Goal: Task Accomplishment & Management: Complete application form

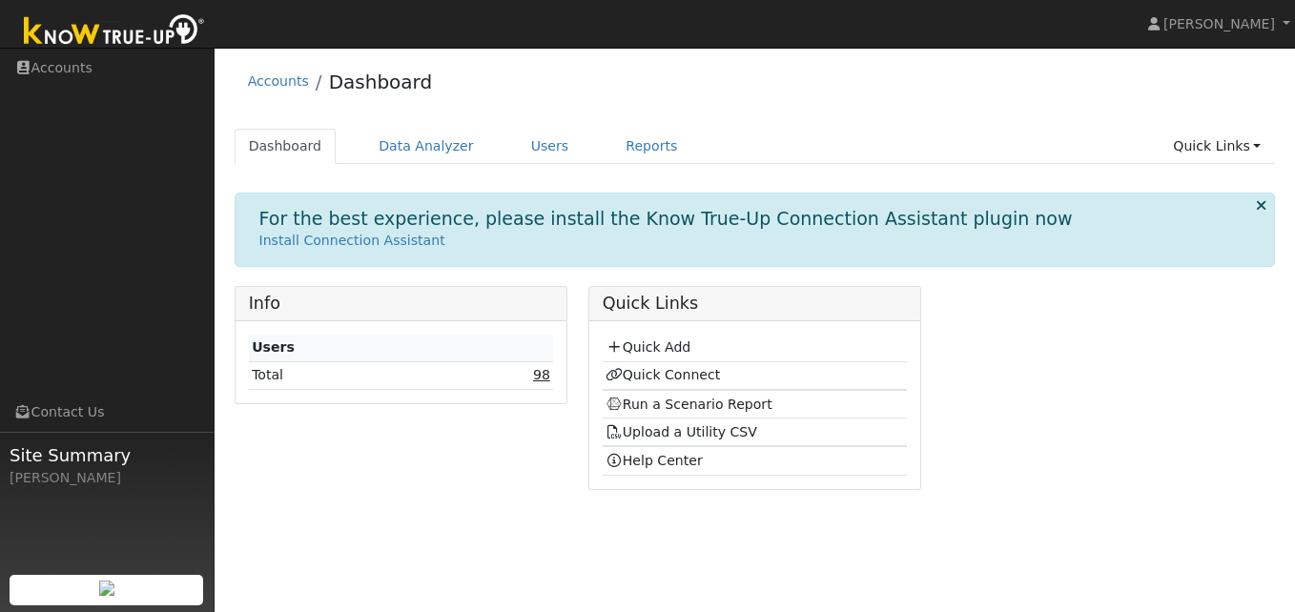
click at [546, 375] on link "98" at bounding box center [541, 374] width 17 height 15
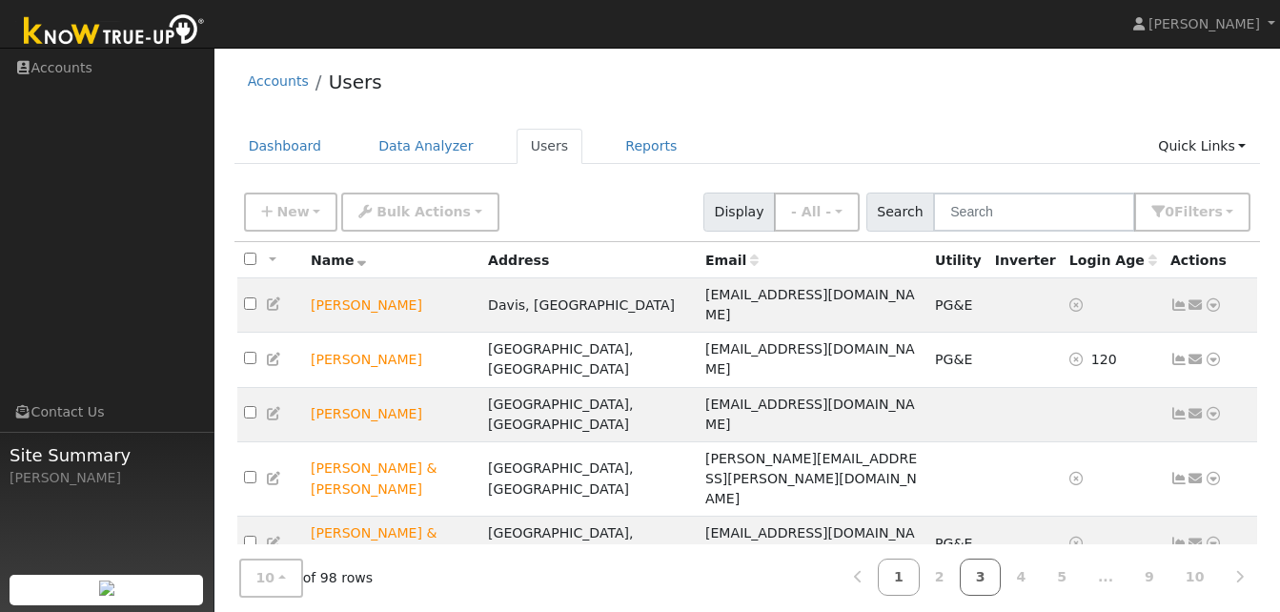
click at [1000, 570] on link "3" at bounding box center [981, 577] width 42 height 37
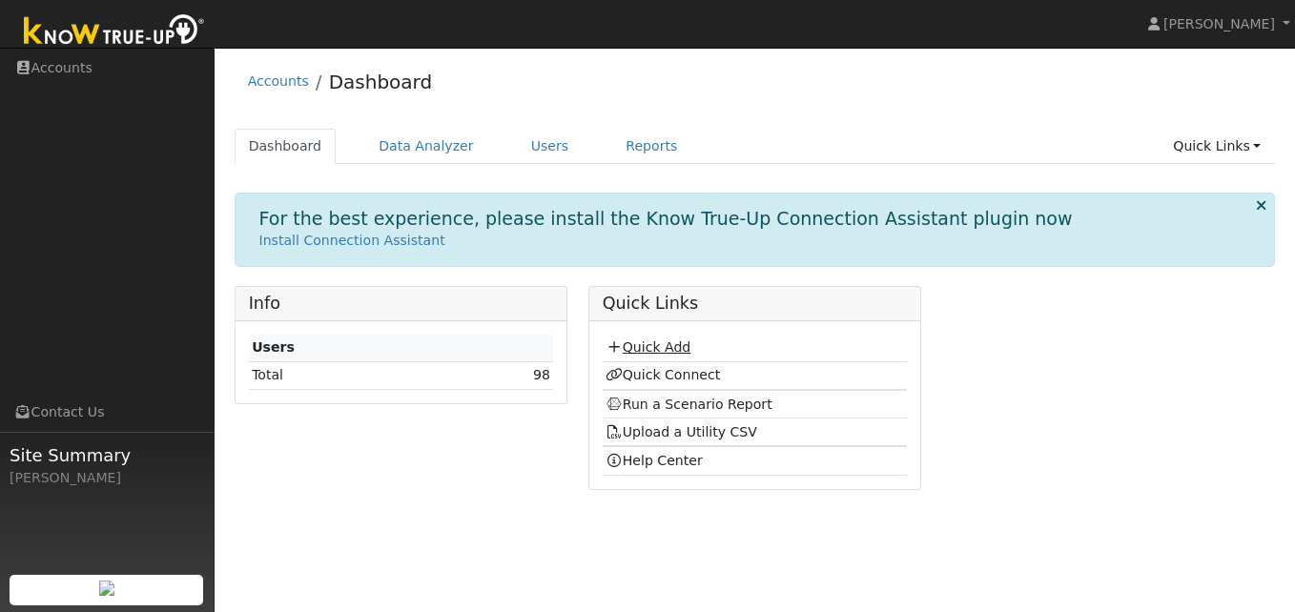
click at [660, 345] on link "Quick Add" at bounding box center [647, 346] width 85 height 15
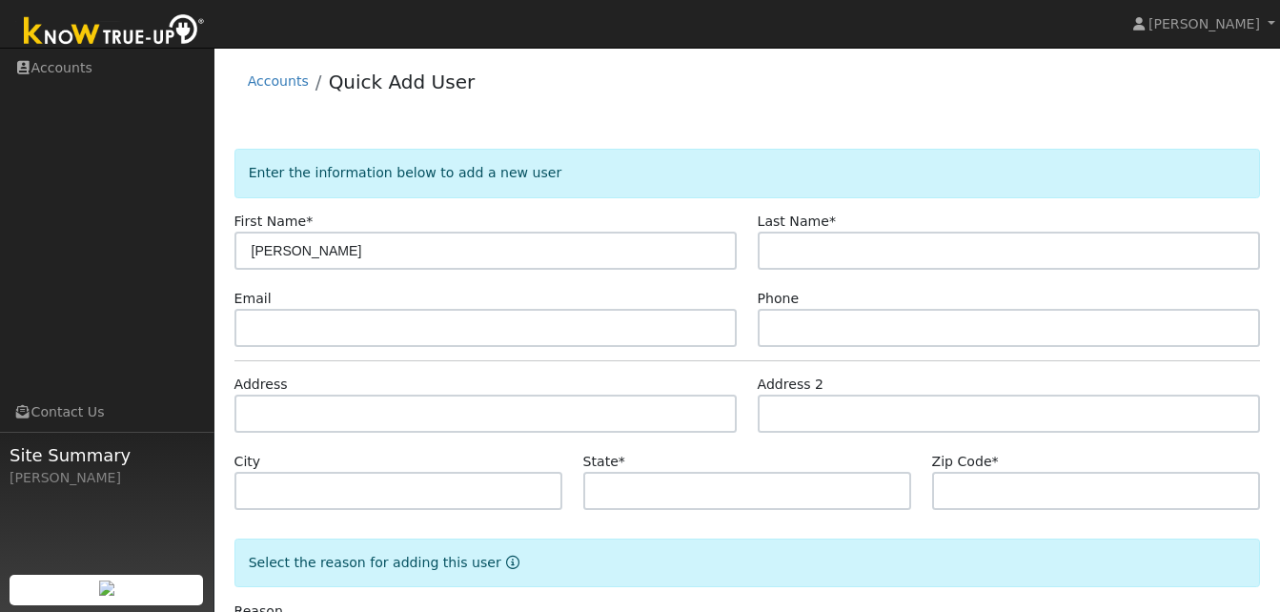
type input "[PERSON_NAME]"
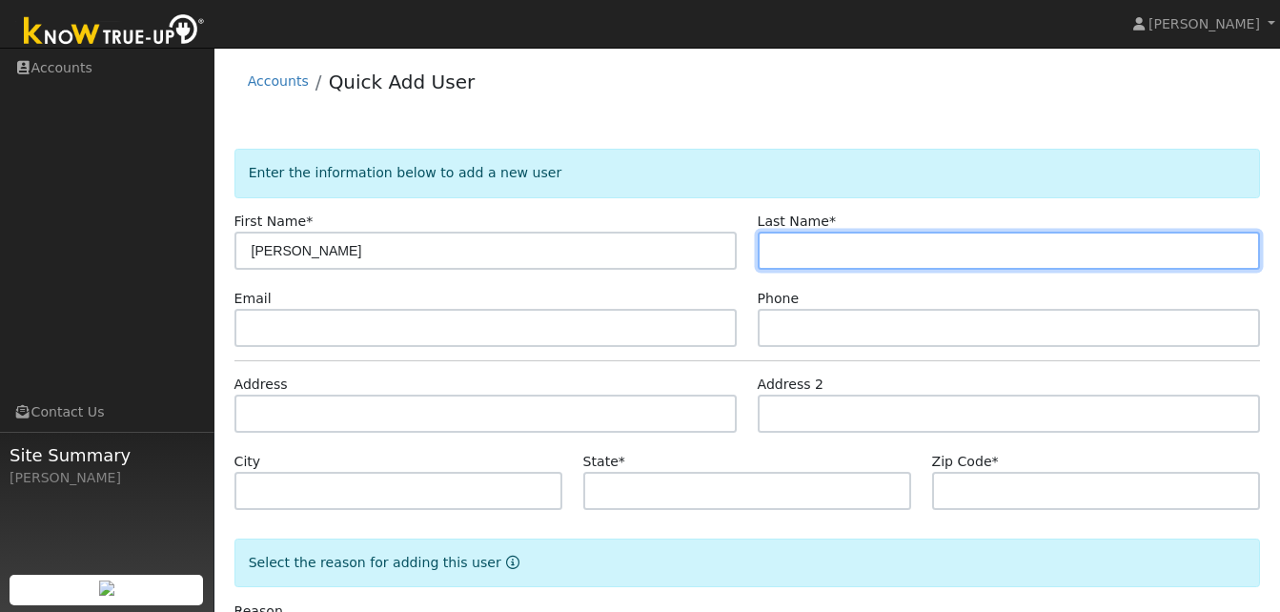
click at [791, 254] on input "text" at bounding box center [1009, 251] width 503 height 38
type input "[PERSON_NAME]"
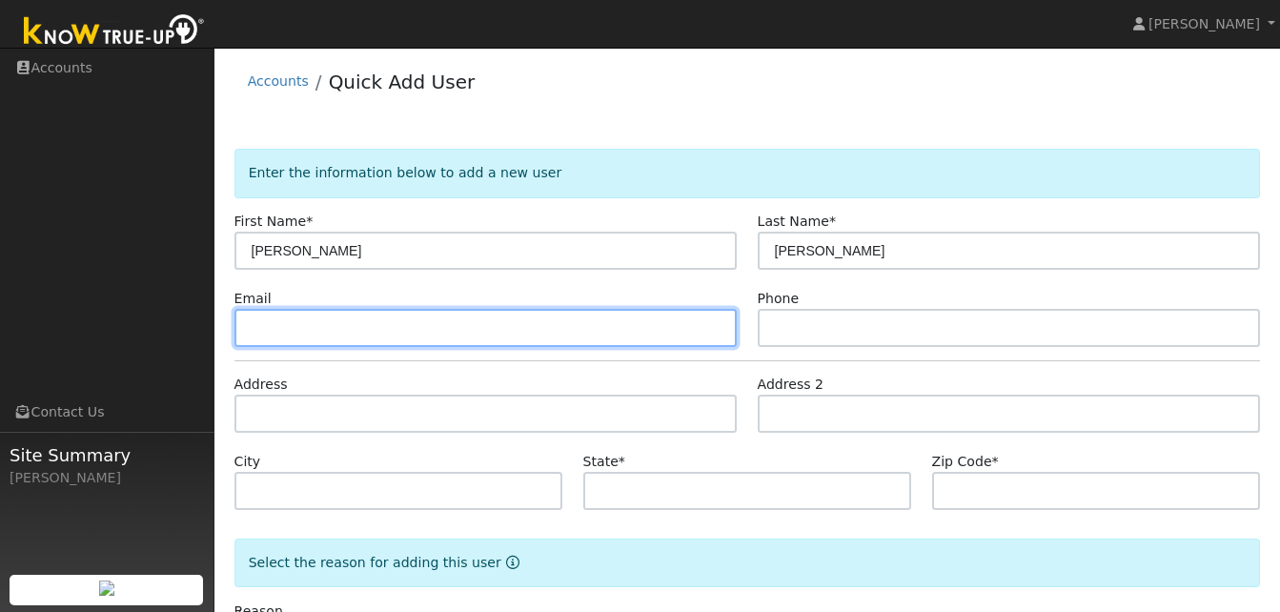
click at [263, 328] on input "text" at bounding box center [486, 328] width 503 height 38
type input "[EMAIL_ADDRESS][DOMAIN_NAME]"
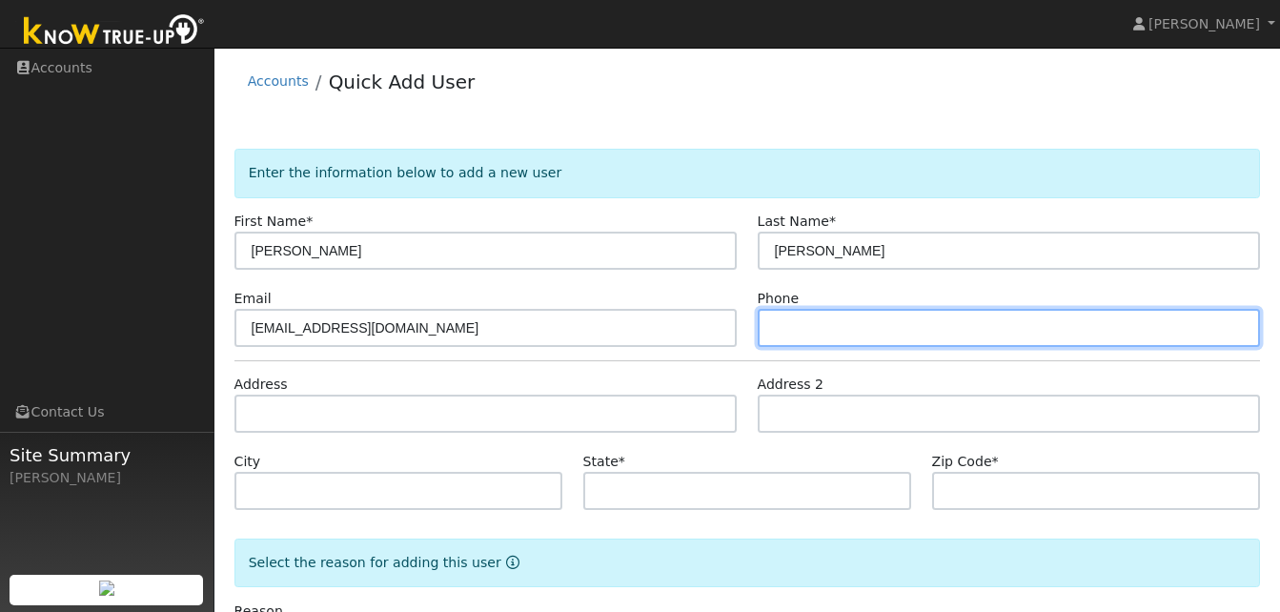
click at [768, 341] on input "text" at bounding box center [1009, 328] width 503 height 38
type input "[PHONE_NUMBER]"
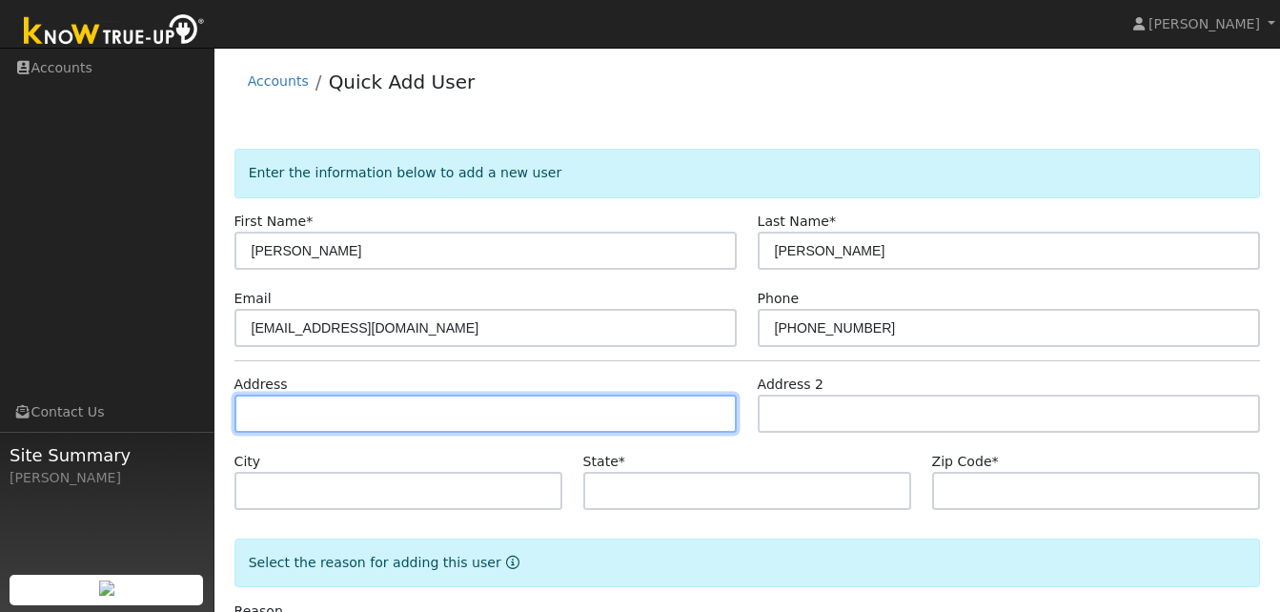
click at [251, 413] on input "text" at bounding box center [486, 414] width 503 height 38
type input "18341 Live Oak Court West"
type input "Plymouth"
type input "CA"
type input "95669"
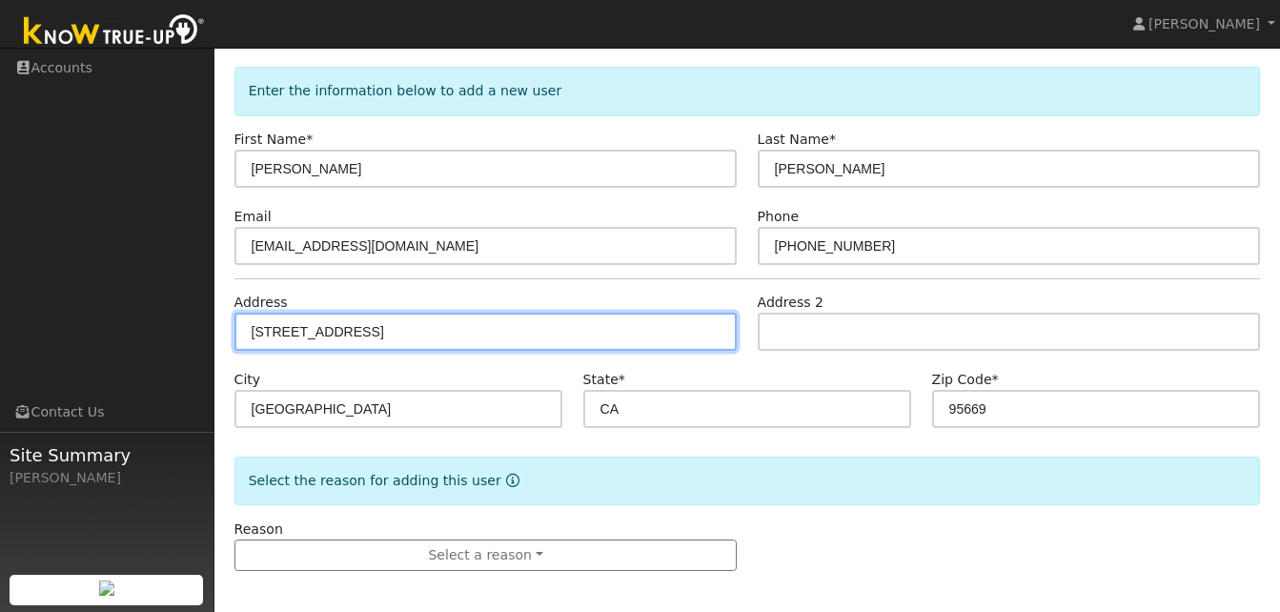
scroll to position [89, 0]
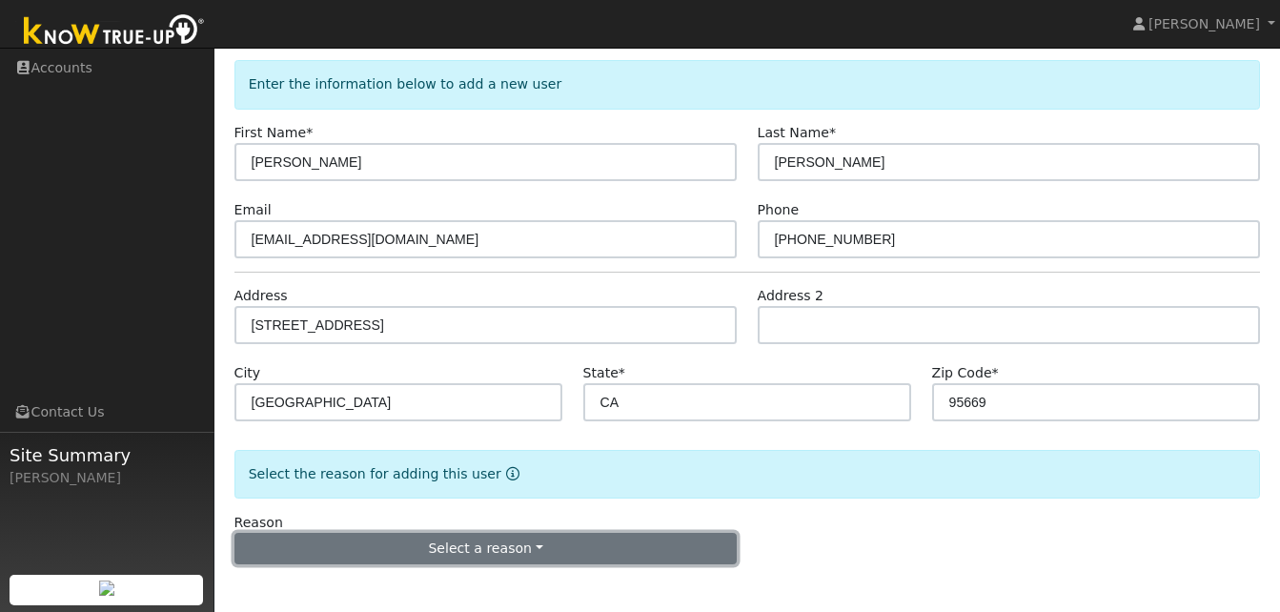
click at [531, 544] on button "Select a reason" at bounding box center [486, 549] width 503 height 32
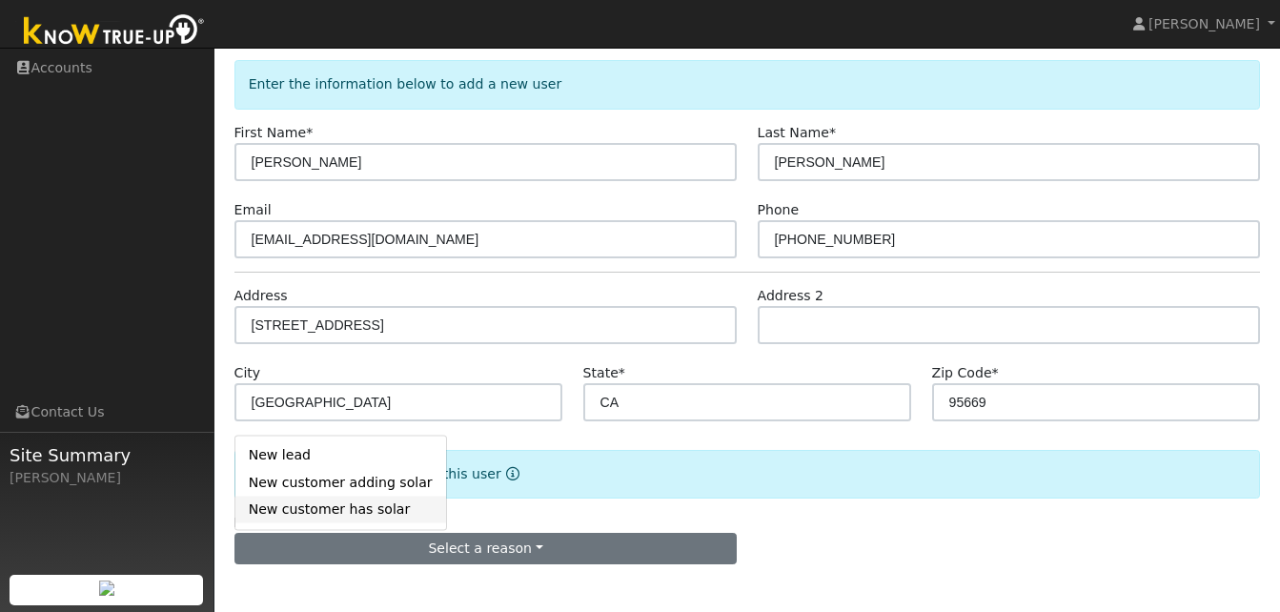
click at [325, 512] on link "New customer has solar" at bounding box center [340, 510] width 211 height 27
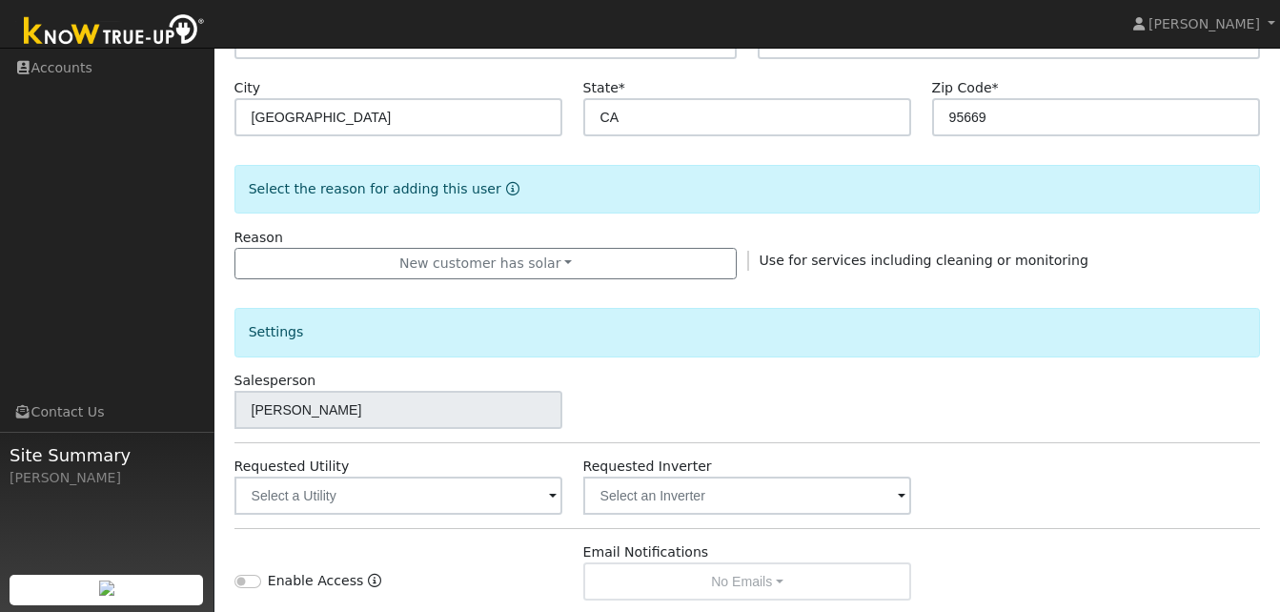
scroll to position [376, 0]
click at [554, 494] on span at bounding box center [553, 495] width 8 height 22
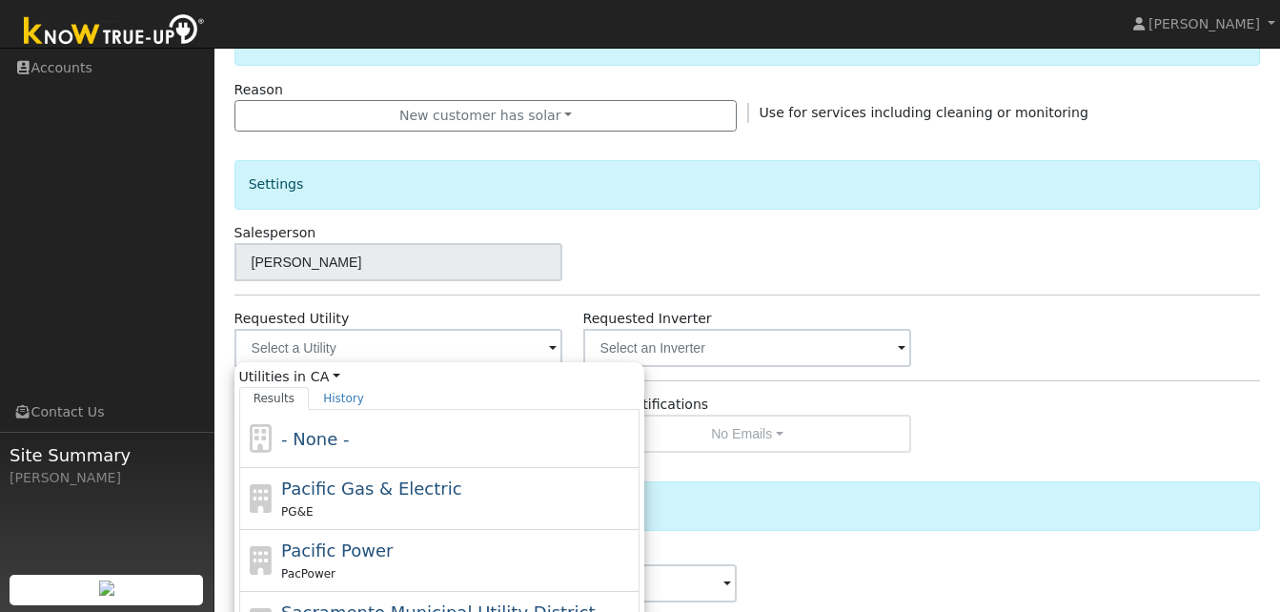
scroll to position [546, 0]
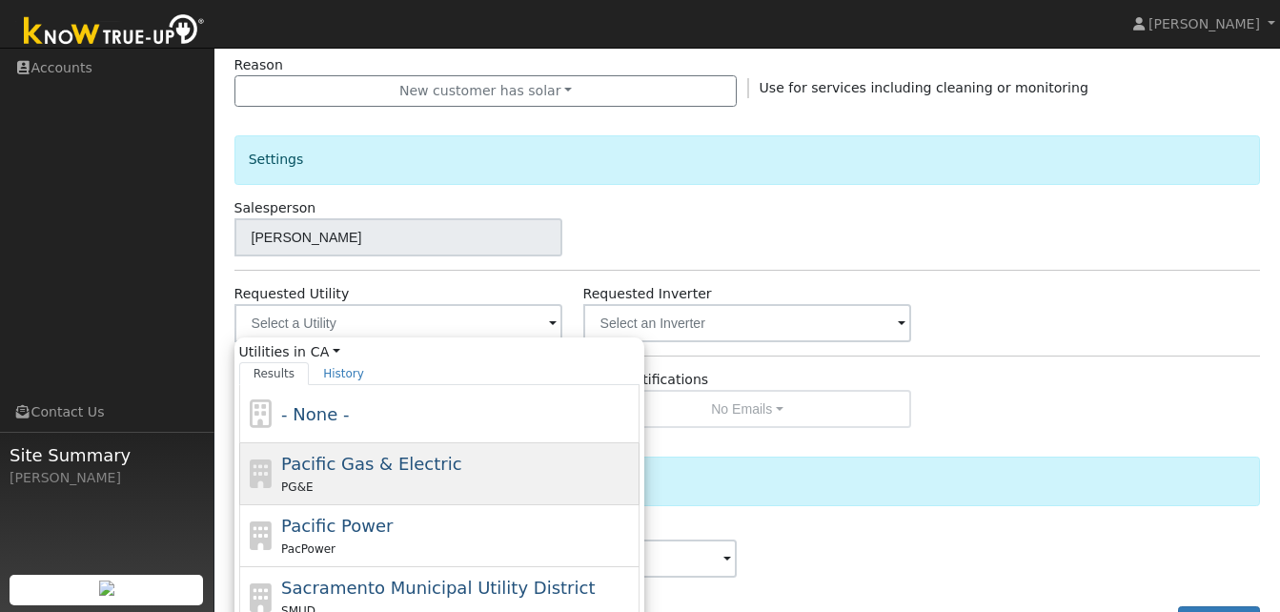
click at [269, 471] on icon at bounding box center [261, 474] width 32 height 29
type input "Pacific Gas & Electric"
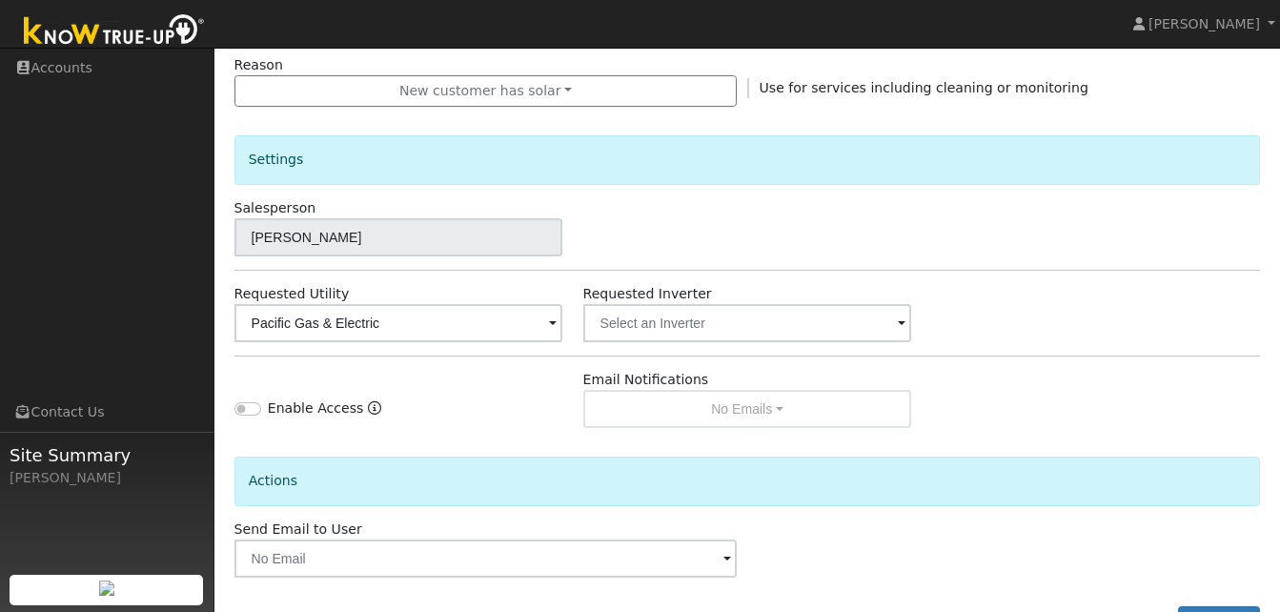
click at [775, 435] on div "Actions" at bounding box center [747, 473] width 1047 height 91
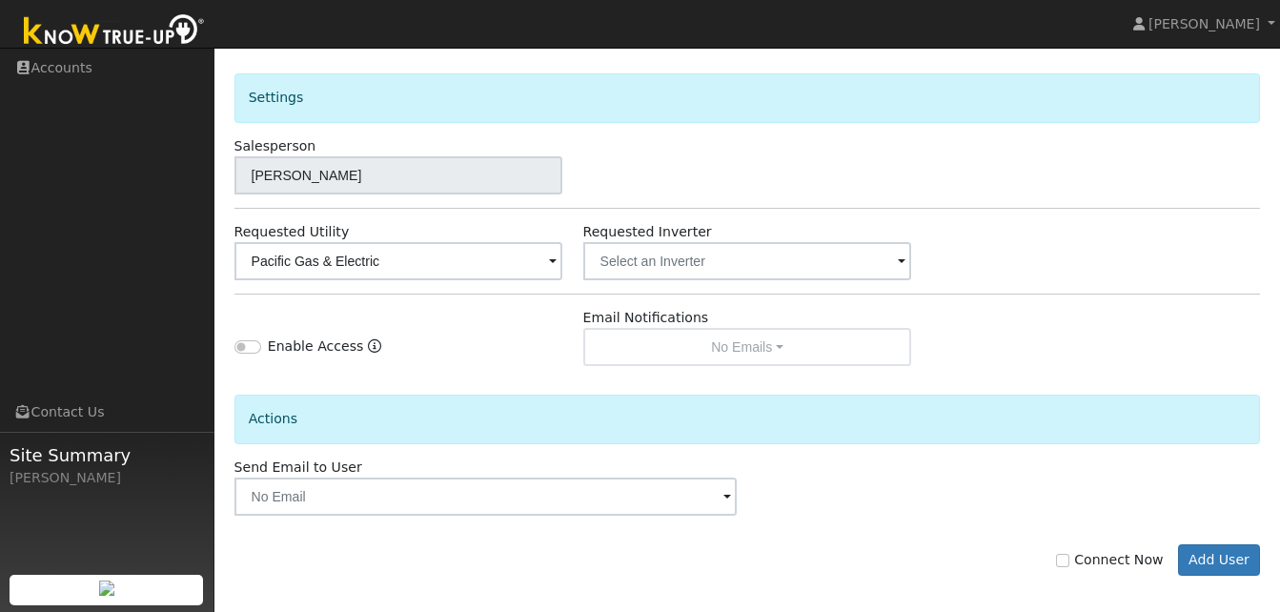
scroll to position [620, 0]
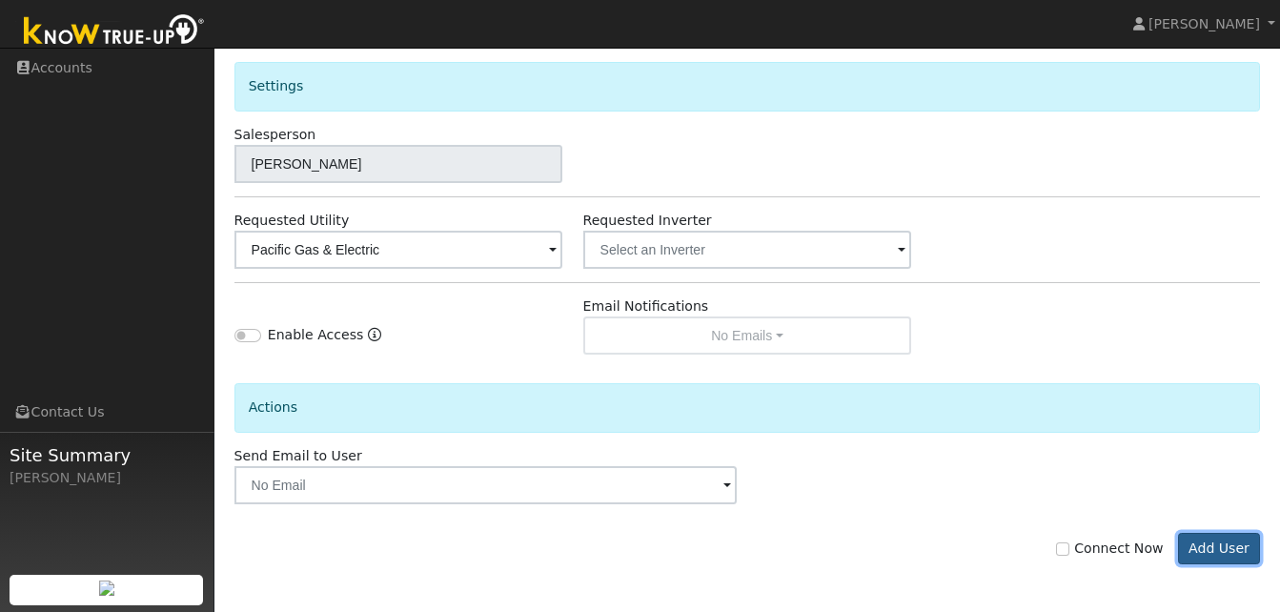
click at [1219, 551] on button "Add User" at bounding box center [1219, 549] width 83 height 32
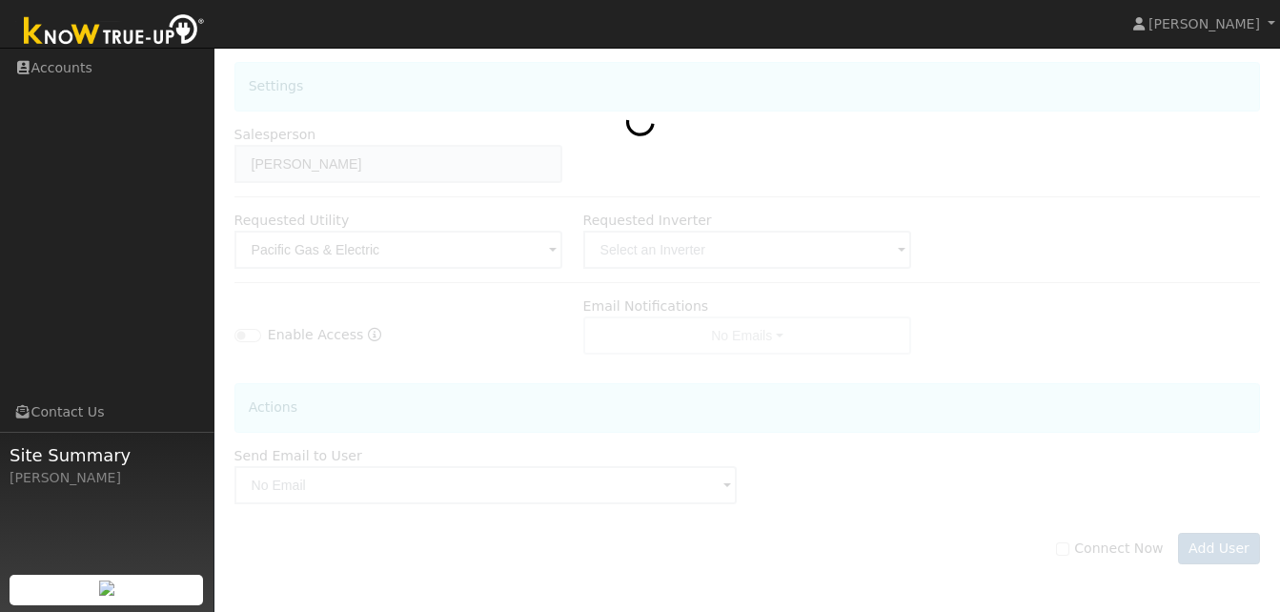
click at [1219, 551] on div at bounding box center [748, 66] width 1027 height 1074
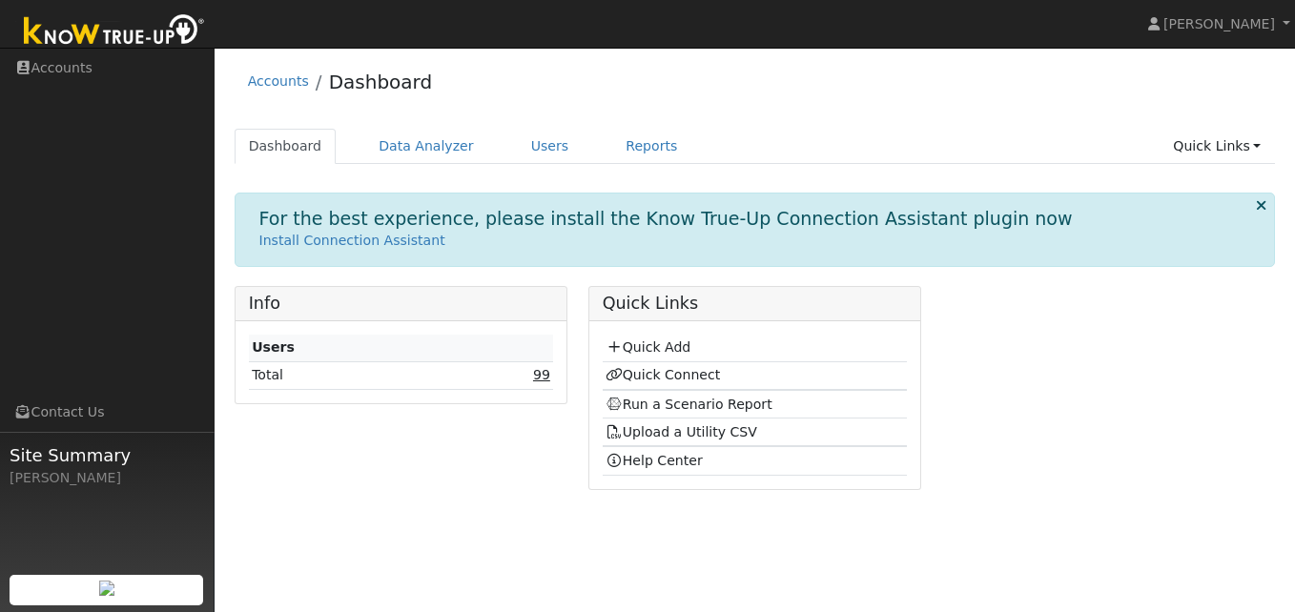
click at [546, 381] on link "99" at bounding box center [541, 374] width 17 height 15
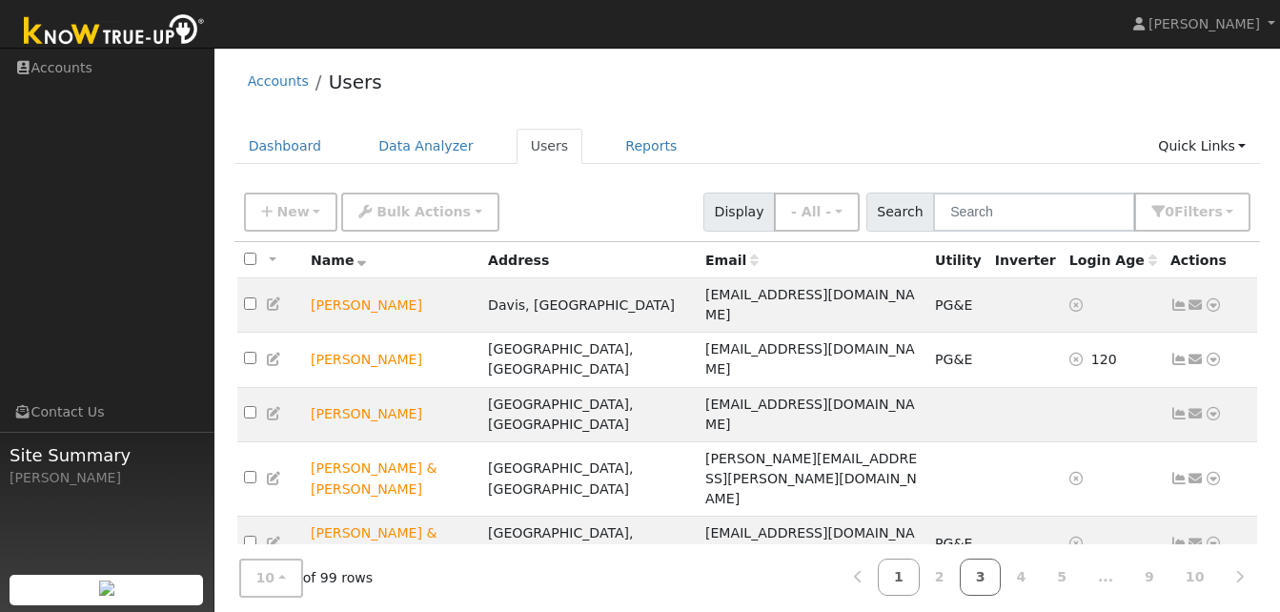
click at [994, 574] on link "3" at bounding box center [981, 577] width 42 height 37
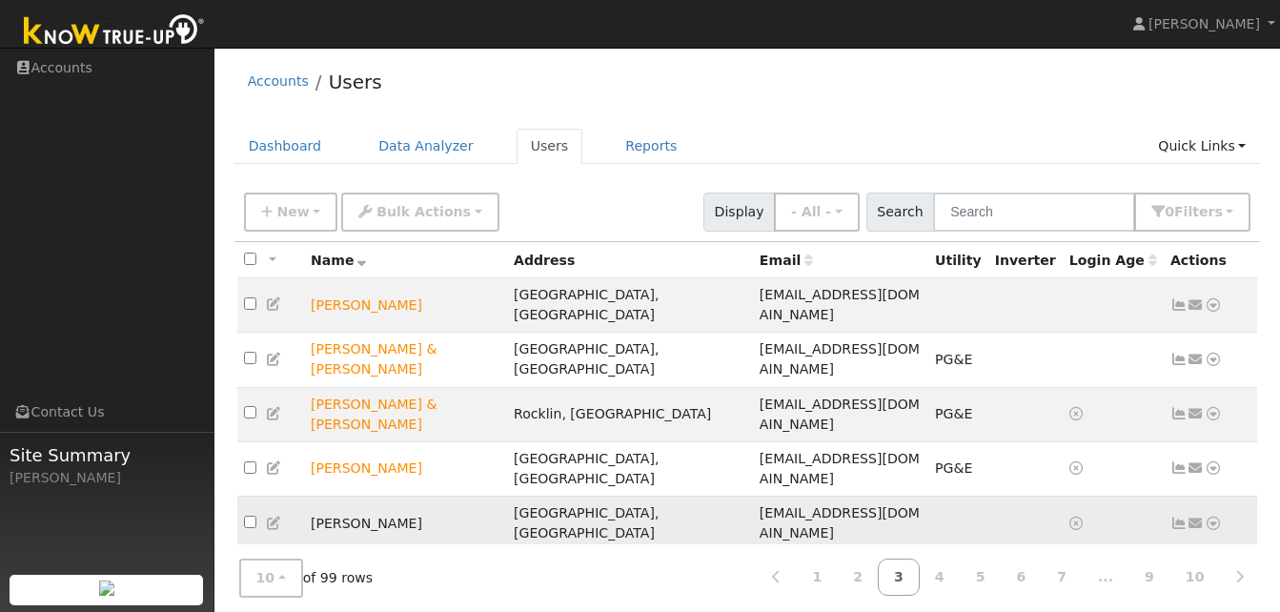
click at [275, 517] on icon at bounding box center [274, 523] width 17 height 13
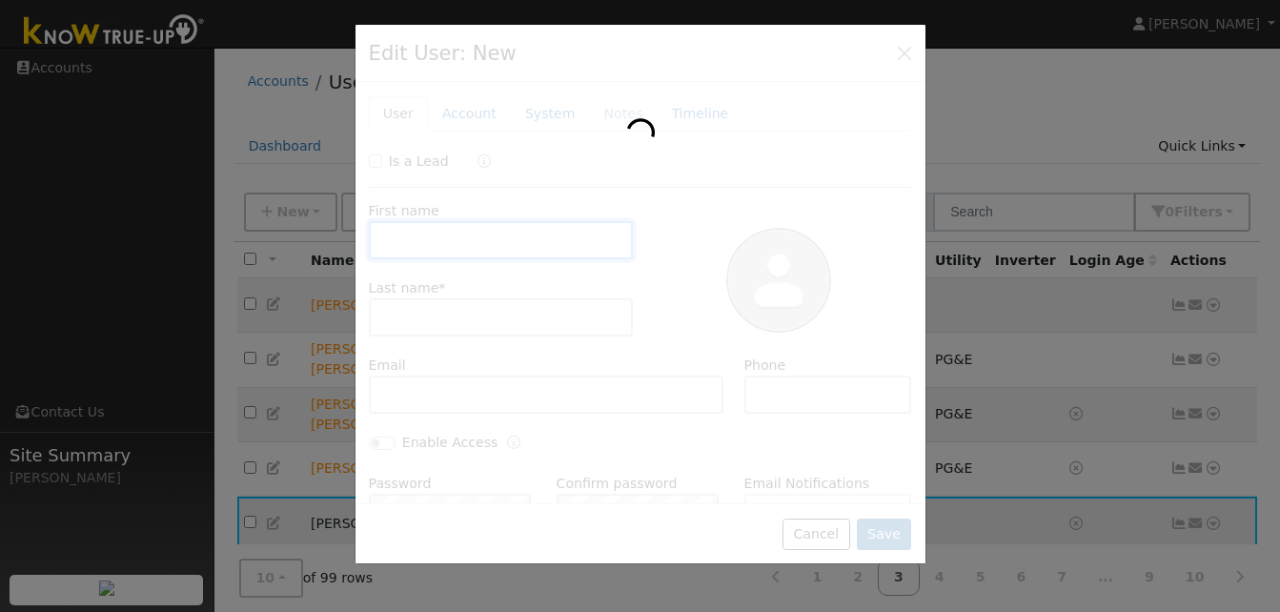
type input "Candace"
type input "Duggan"
type input "cdcpink@gmail.com"
type input "209-304-2035"
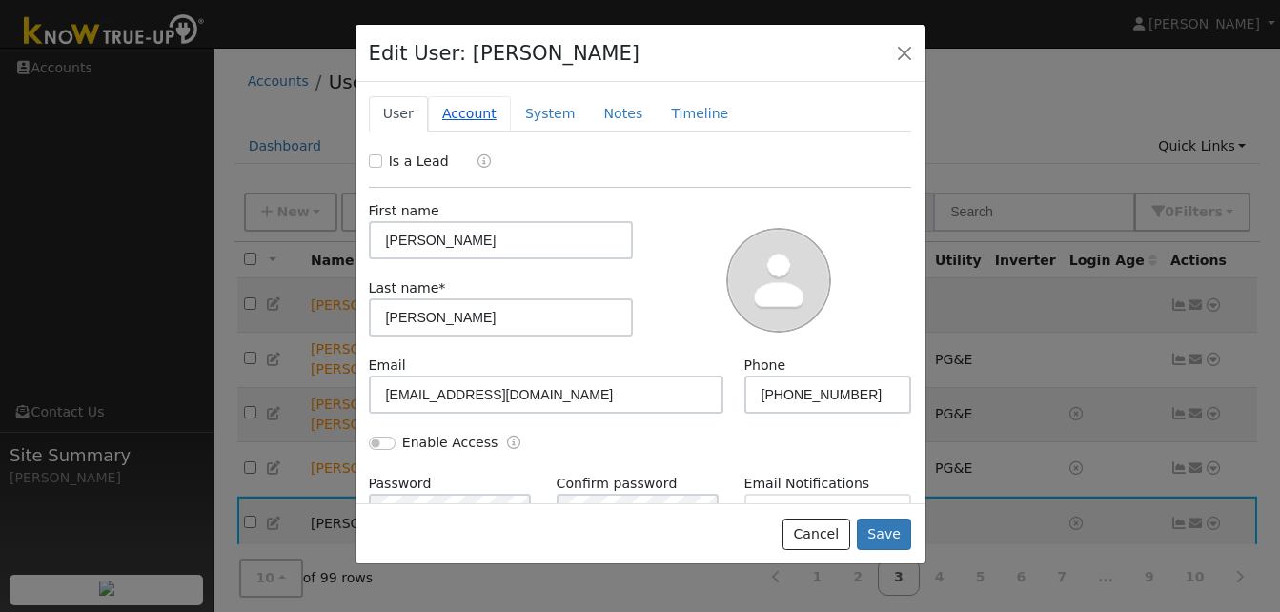
click at [471, 118] on link "Account" at bounding box center [469, 113] width 83 height 35
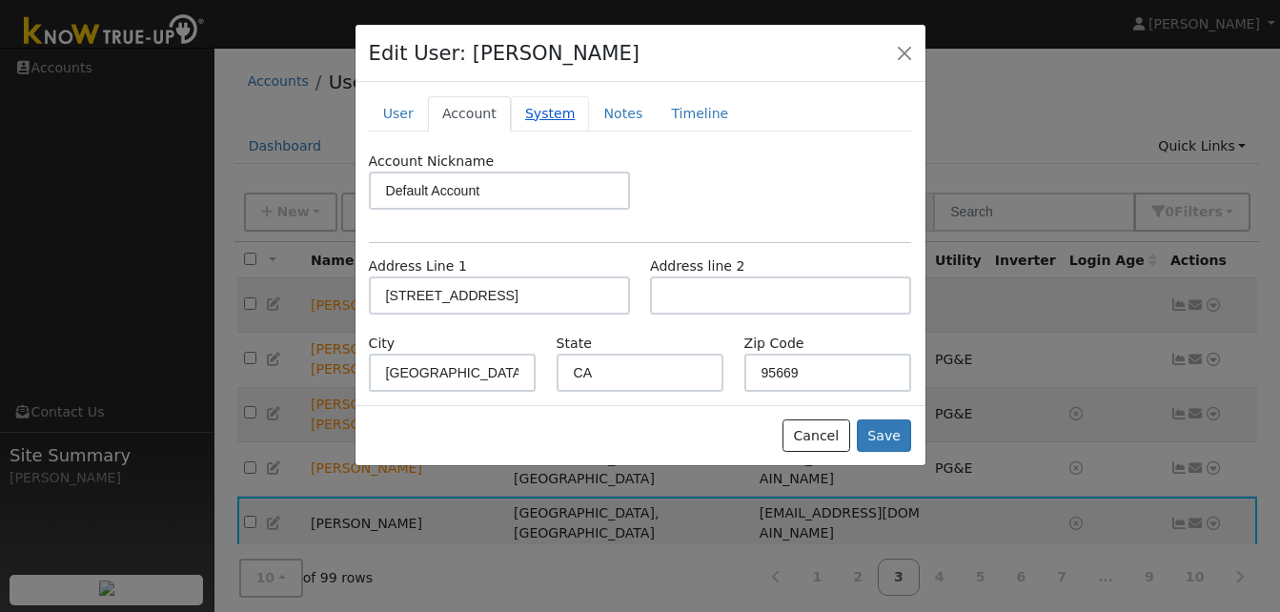
click at [537, 115] on link "System" at bounding box center [550, 113] width 79 height 35
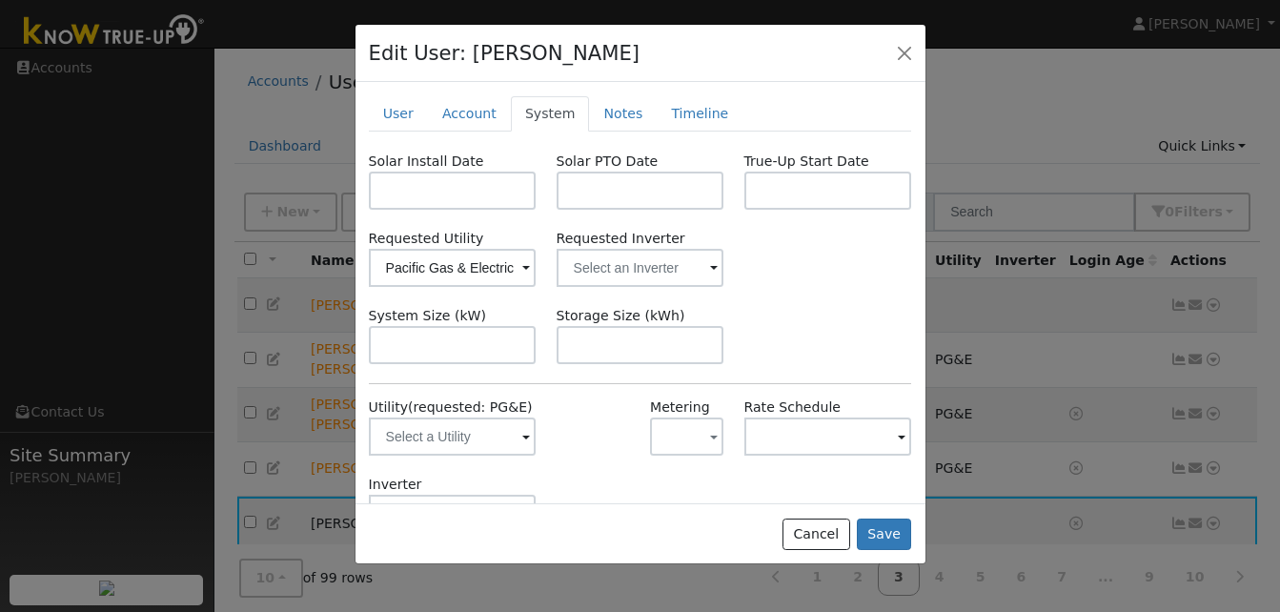
click at [522, 436] on span at bounding box center [526, 438] width 8 height 22
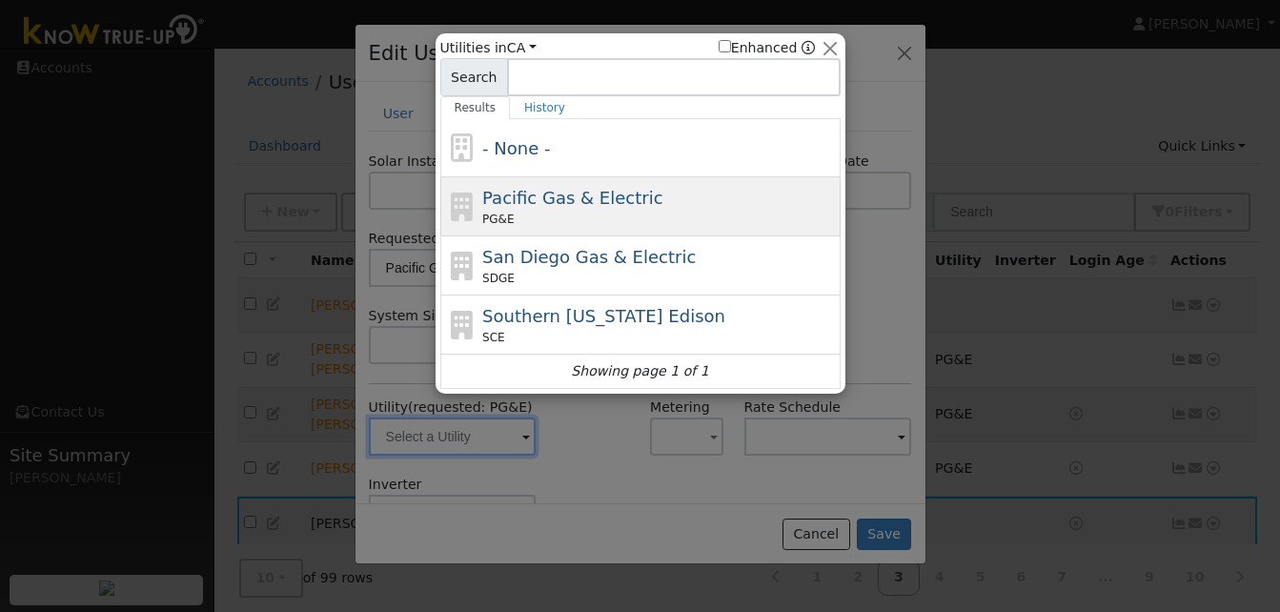
click at [454, 212] on icon at bounding box center [462, 207] width 32 height 29
type input "PG&E"
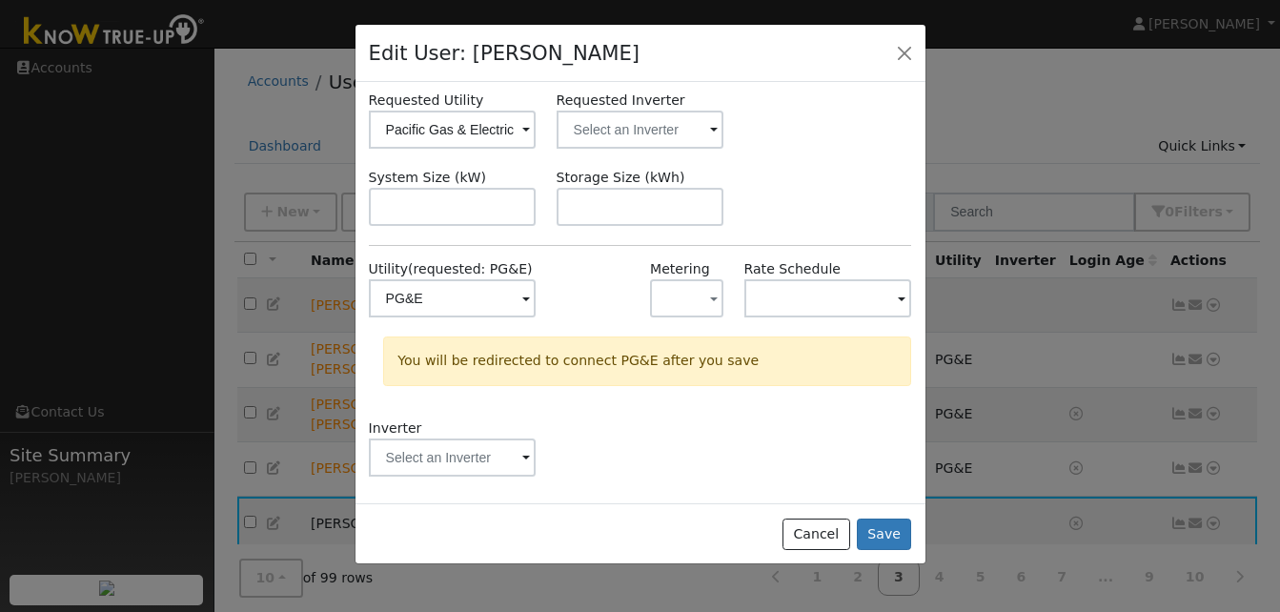
scroll to position [143, 0]
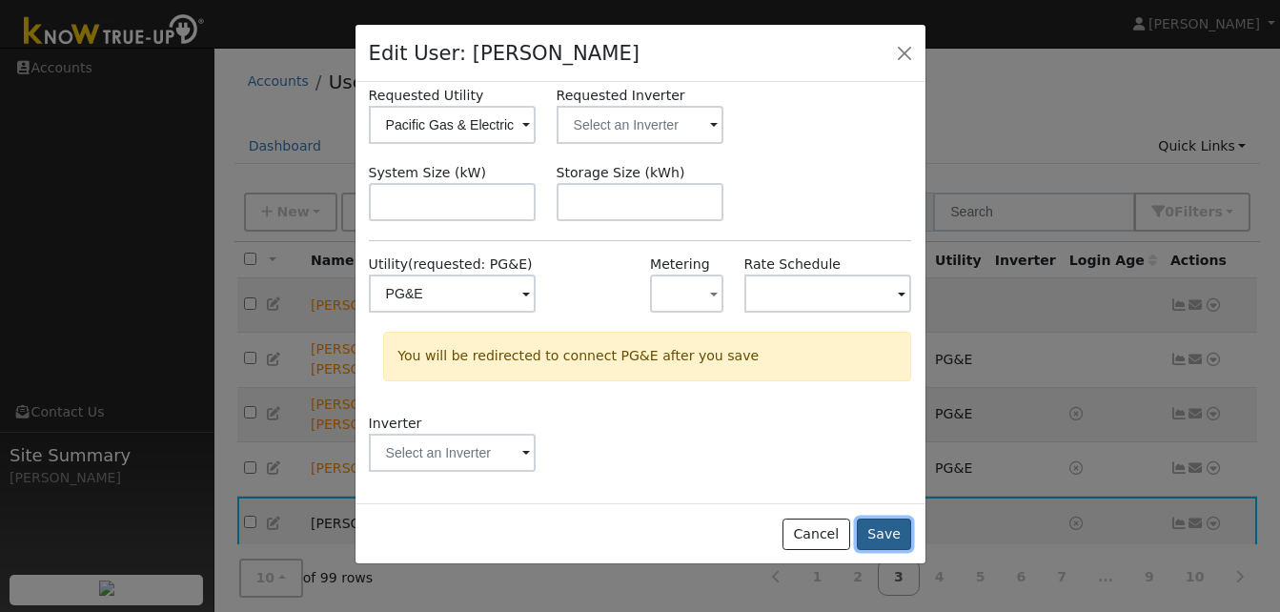
click at [888, 531] on button "Save" at bounding box center [884, 535] width 55 height 32
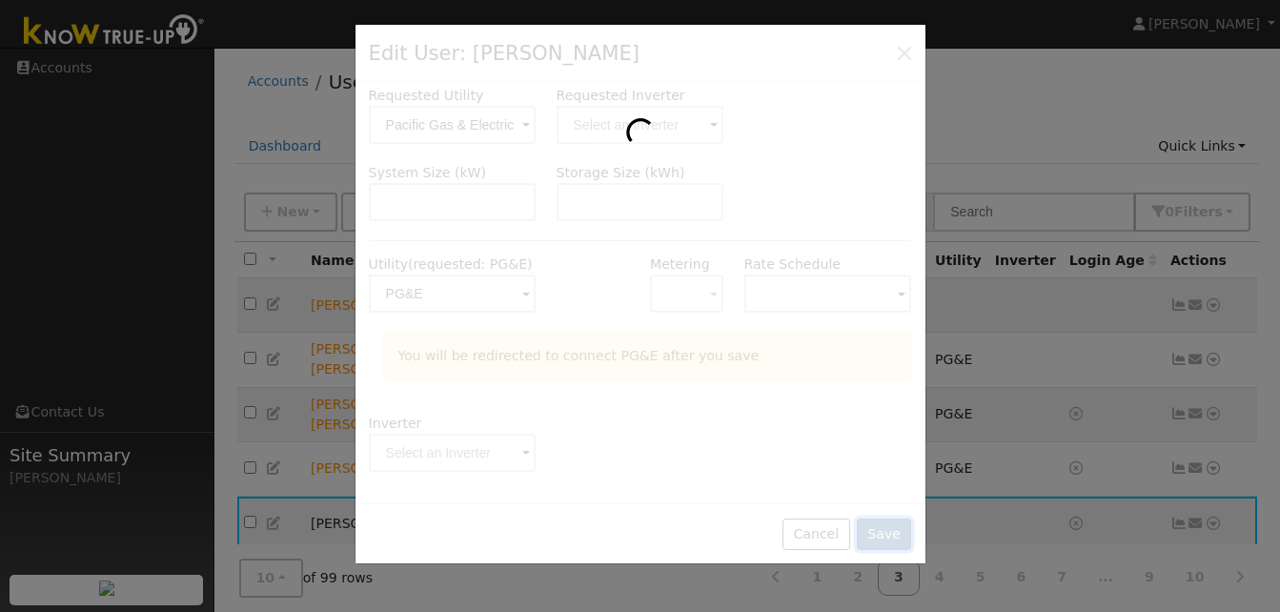
scroll to position [0, 0]
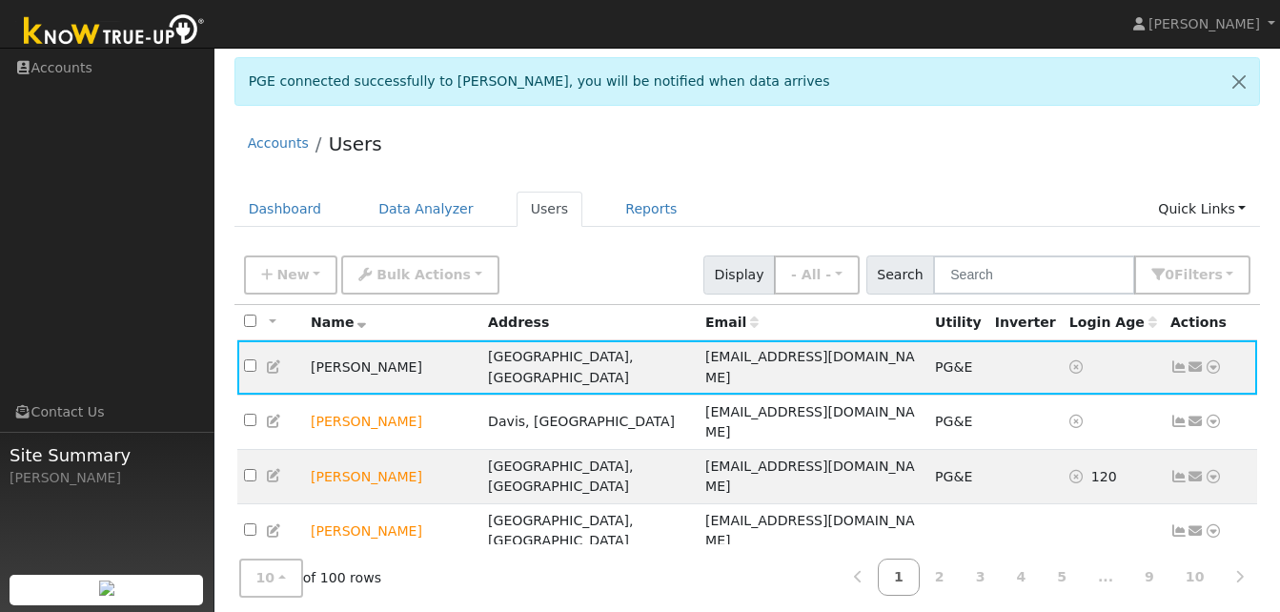
click at [761, 344] on td "[EMAIL_ADDRESS][DOMAIN_NAME]" at bounding box center [814, 367] width 230 height 54
click at [1177, 360] on icon at bounding box center [1179, 366] width 17 height 13
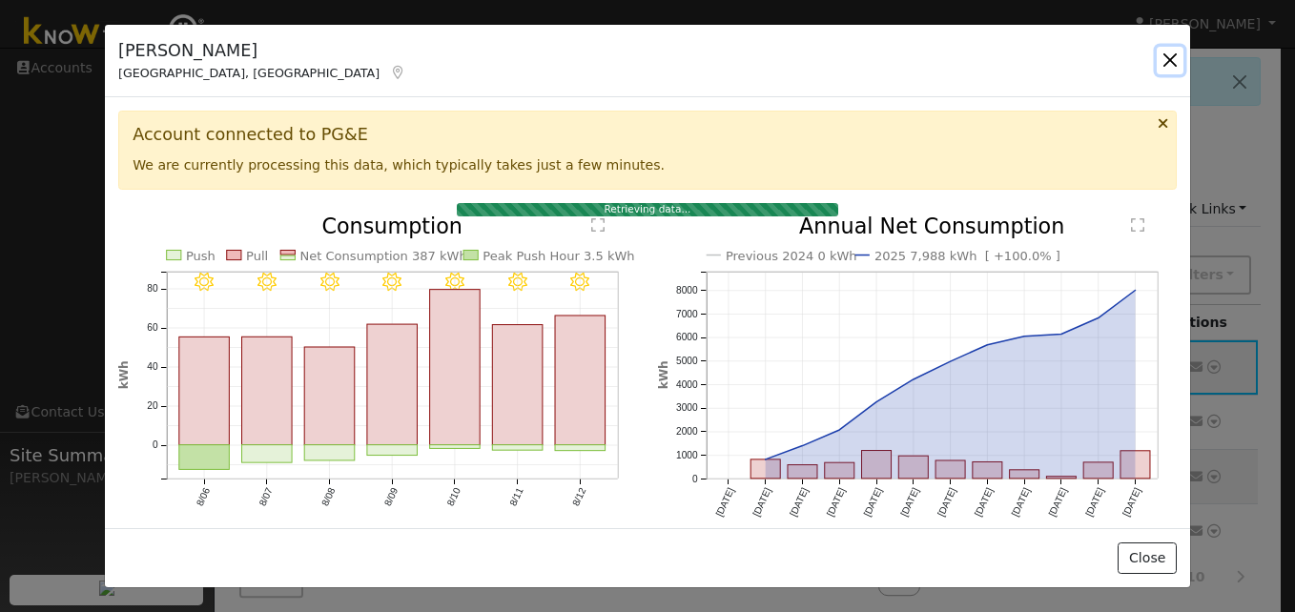
click at [1169, 59] on button "button" at bounding box center [1169, 60] width 27 height 27
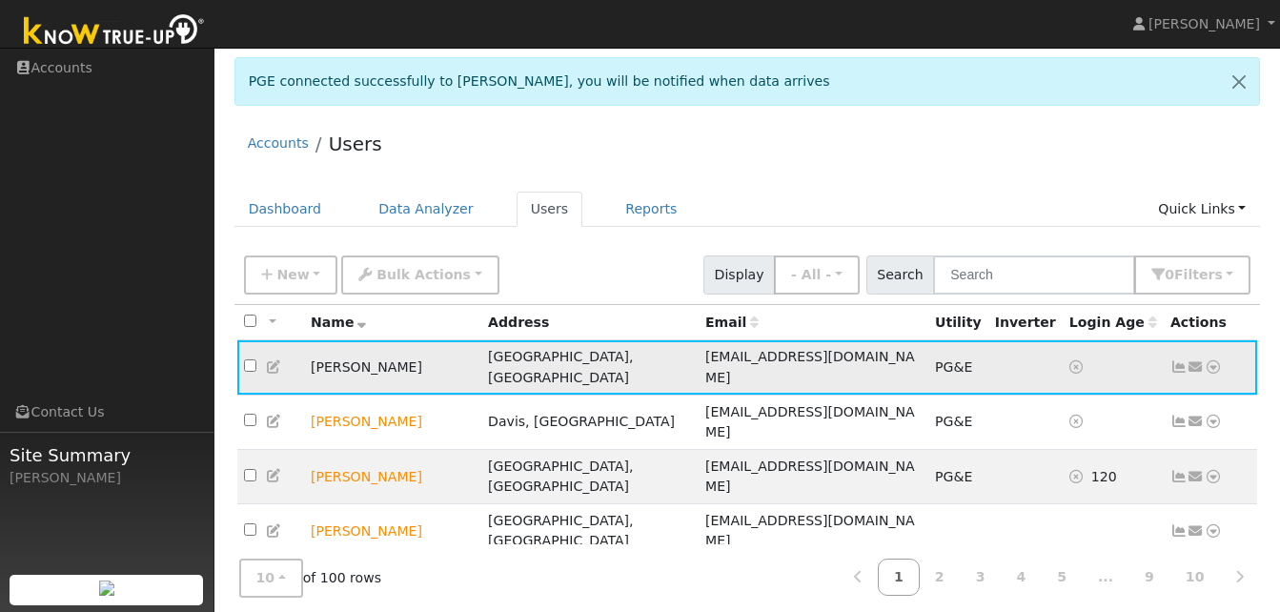
click at [1217, 362] on icon at bounding box center [1213, 366] width 17 height 13
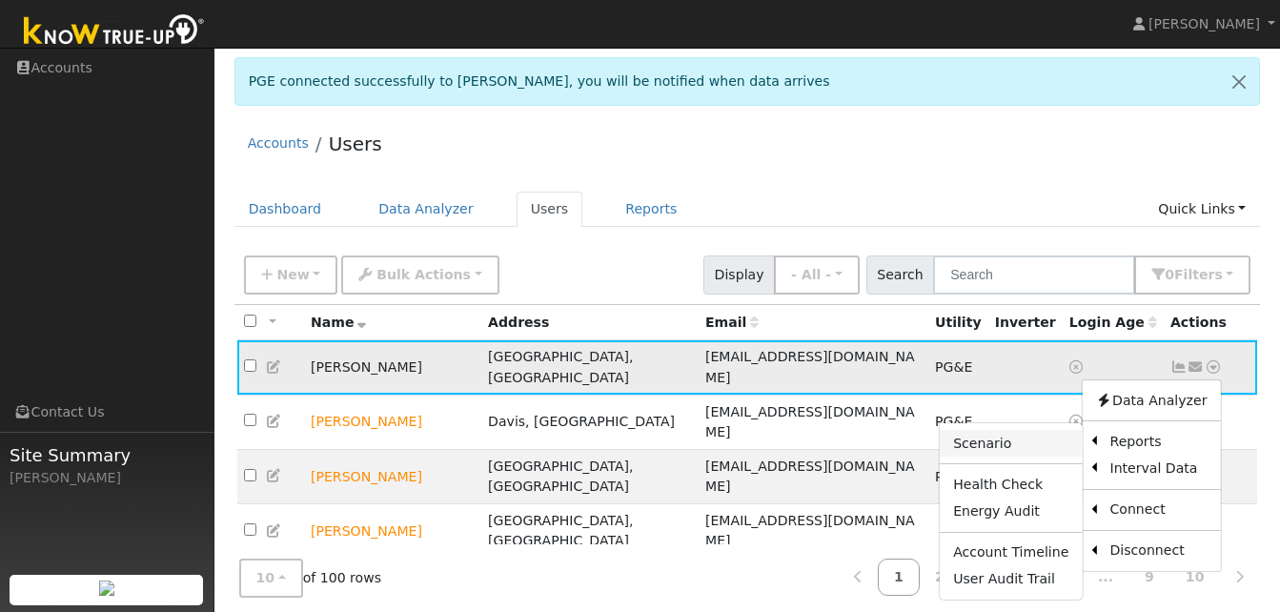
click at [997, 435] on link "Scenario" at bounding box center [1011, 443] width 142 height 27
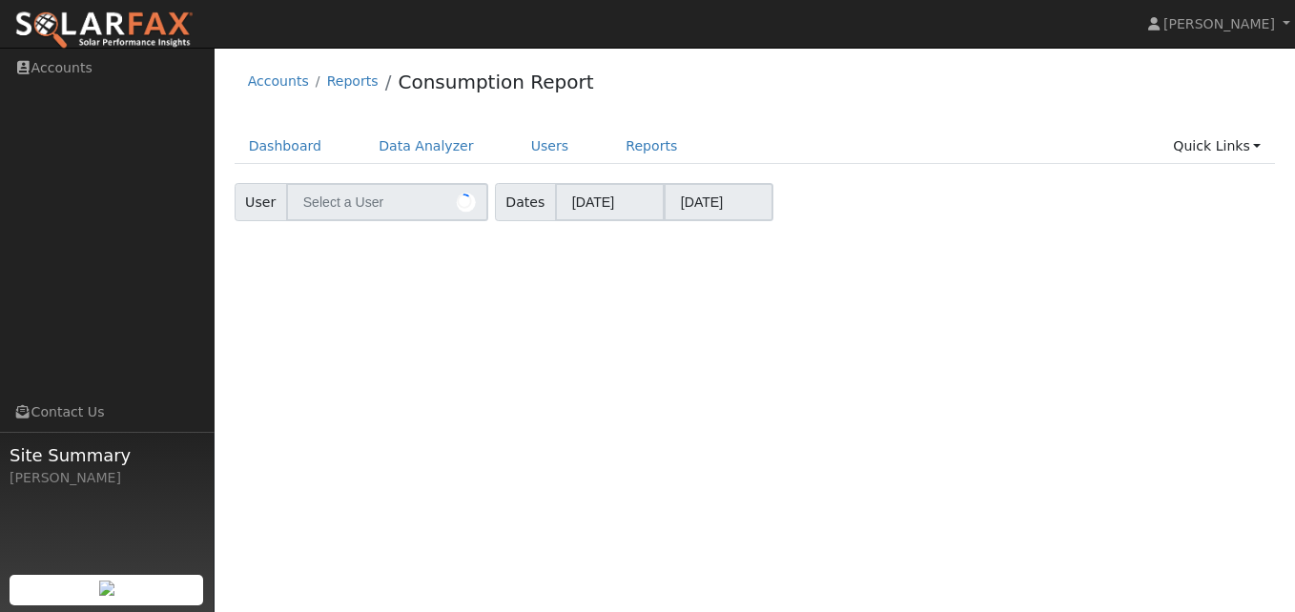
type input "[PERSON_NAME]"
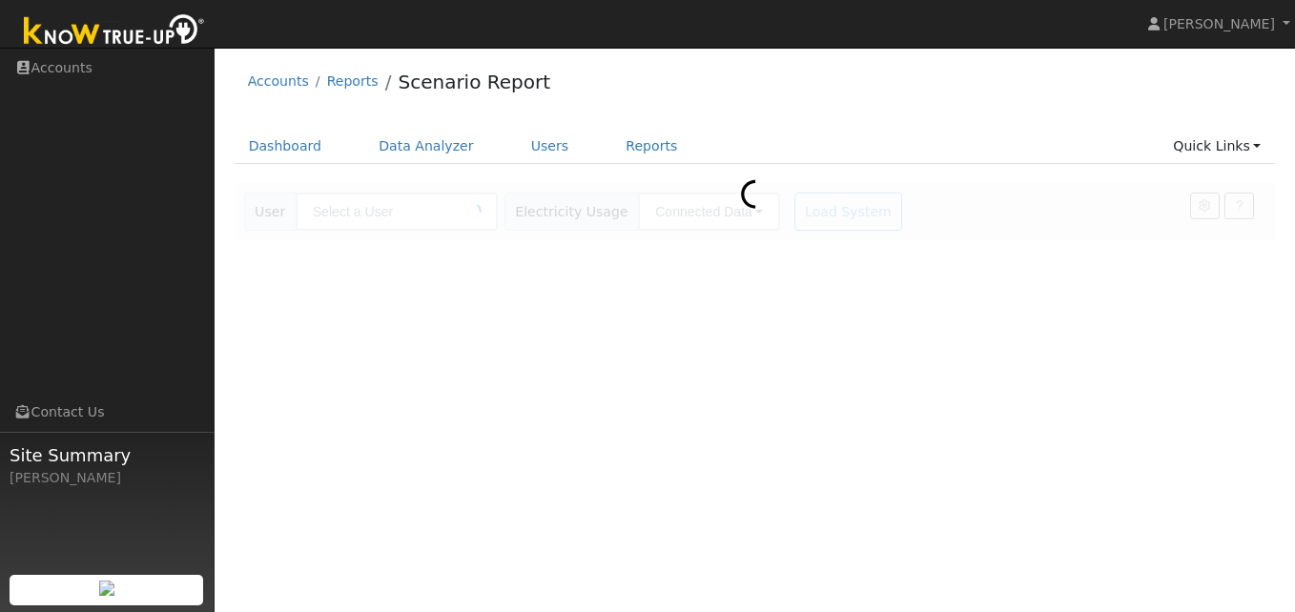
type input "[PERSON_NAME]"
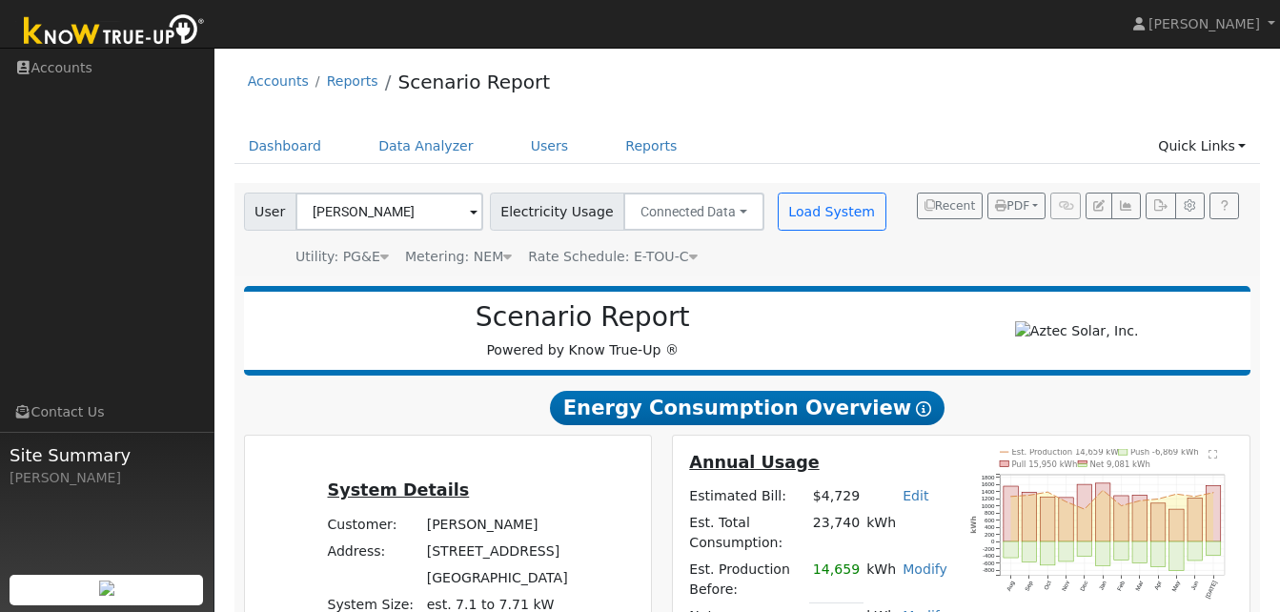
click at [905, 103] on div "Accounts Reports Scenario Report" at bounding box center [748, 86] width 1027 height 58
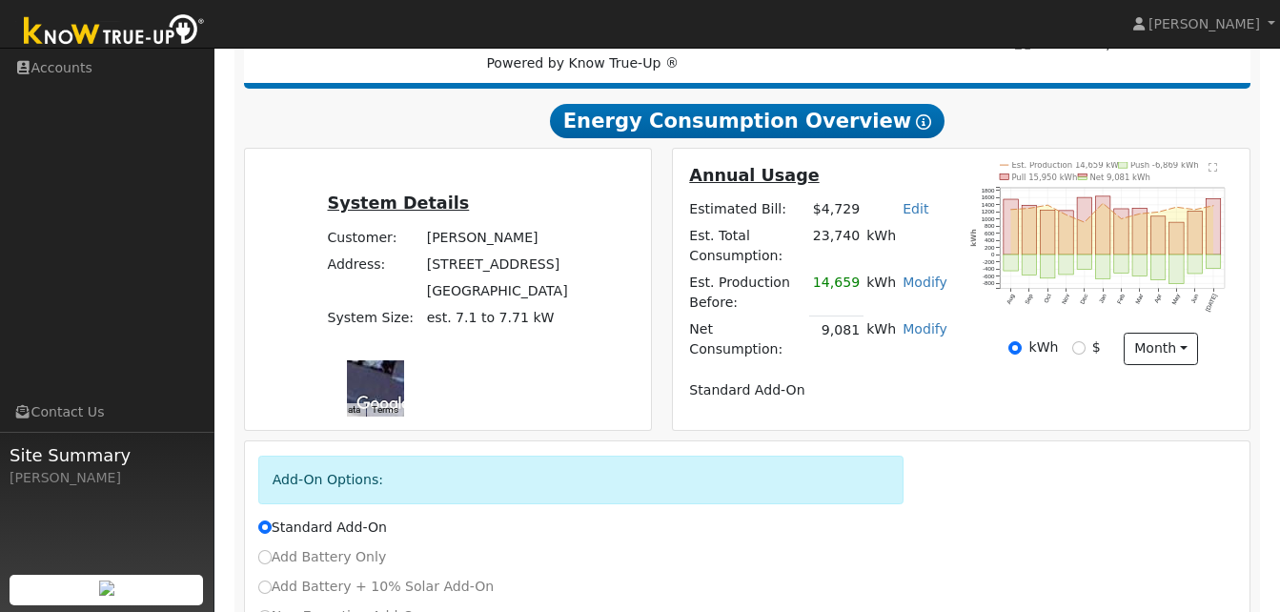
scroll to position [301, 0]
